Goal: Task Accomplishment & Management: Manage account settings

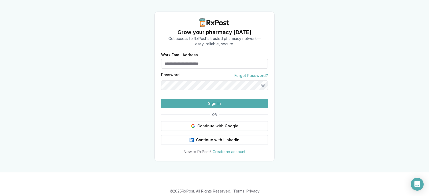
type input "**********"
click at [210, 108] on button "Sign In" at bounding box center [214, 104] width 107 height 10
